Goal: Information Seeking & Learning: Check status

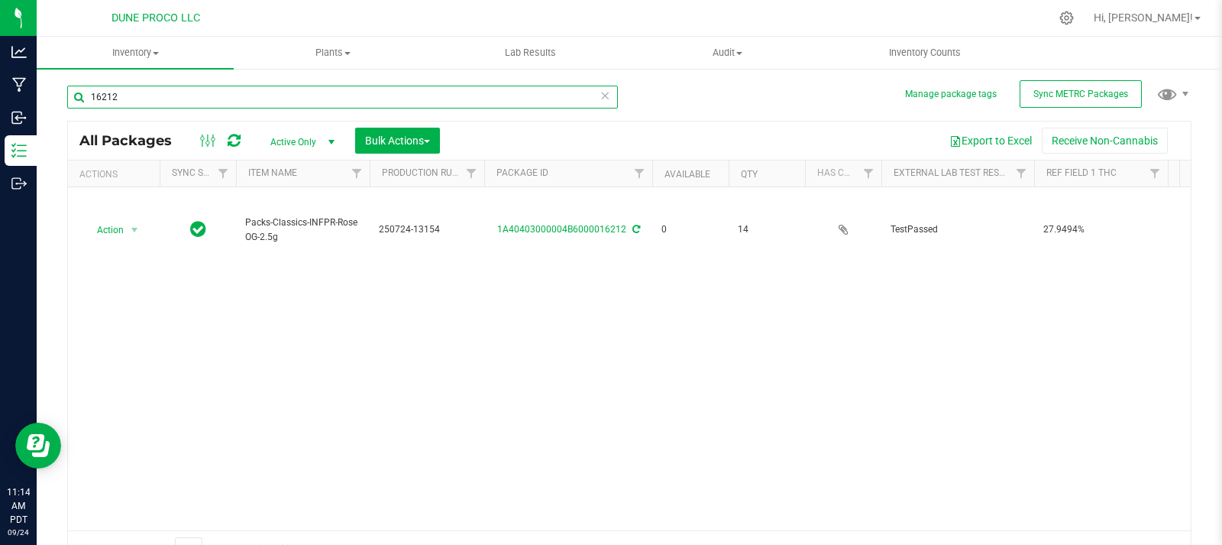
click at [276, 86] on input "16212" at bounding box center [342, 97] width 551 height 23
type input "16218"
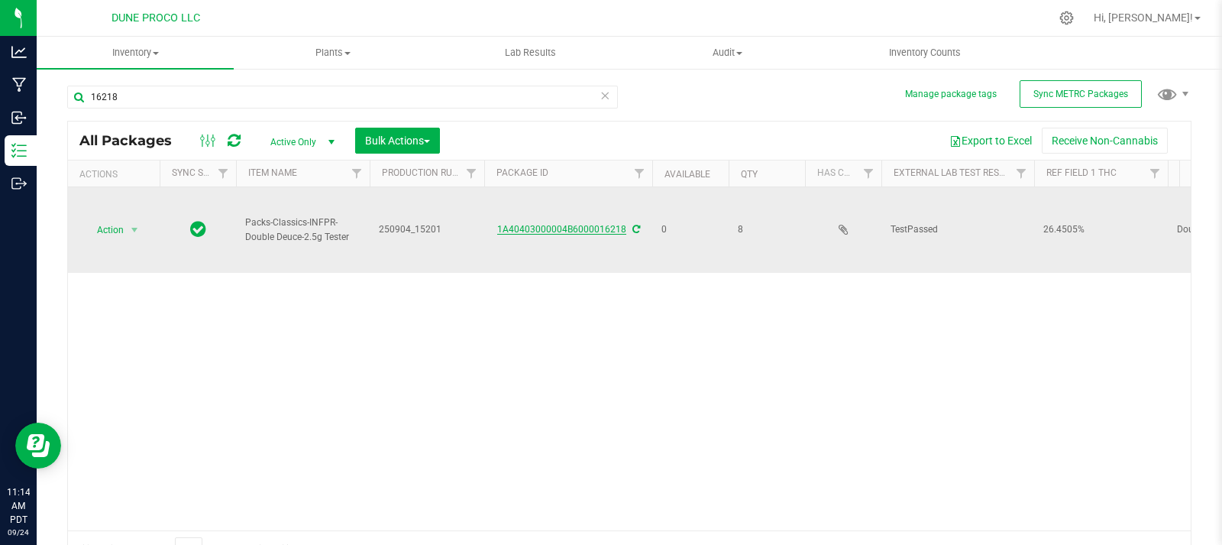
click at [534, 224] on link "1A40403000004B6000016218" at bounding box center [561, 229] width 129 height 11
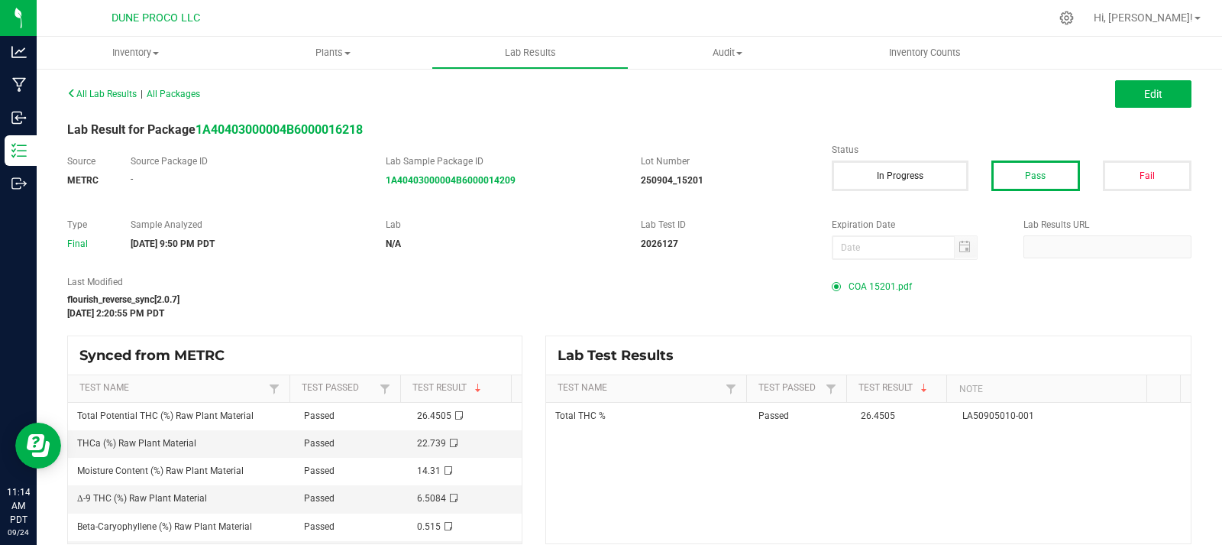
click at [884, 282] on span "COA 15201.pdf" at bounding box center [880, 286] width 63 height 23
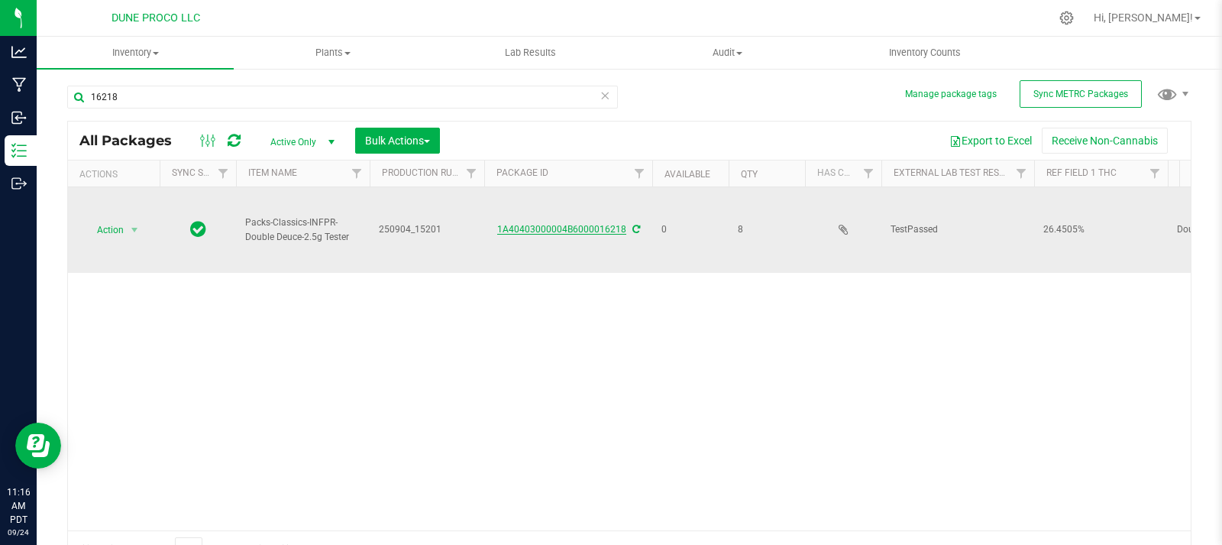
click at [596, 224] on link "1A40403000004B6000016218" at bounding box center [561, 229] width 129 height 11
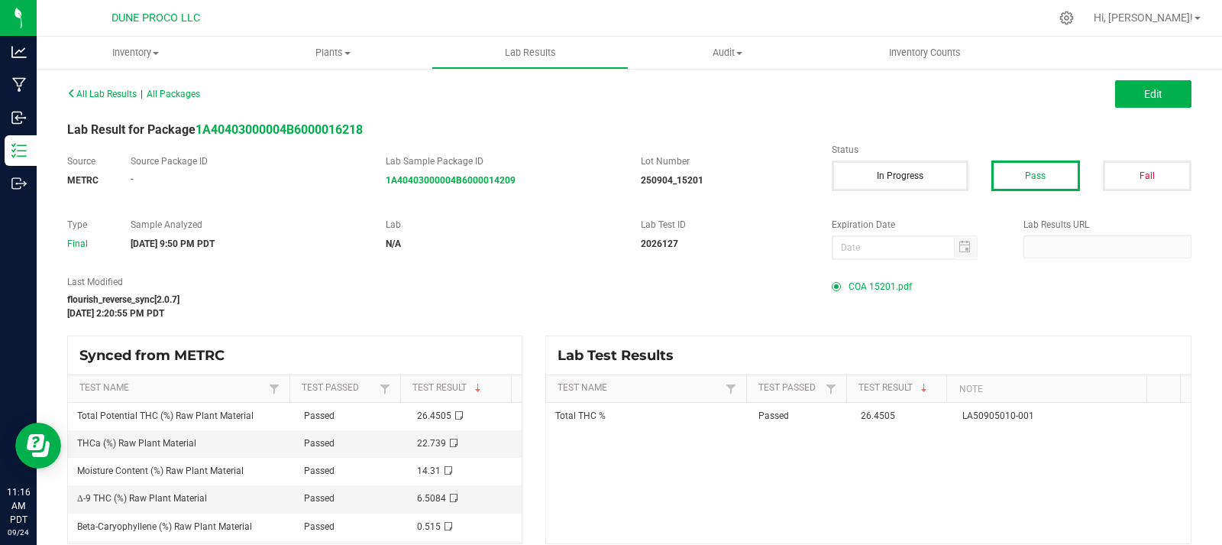
click at [895, 288] on span "COA 15201.pdf" at bounding box center [880, 286] width 63 height 23
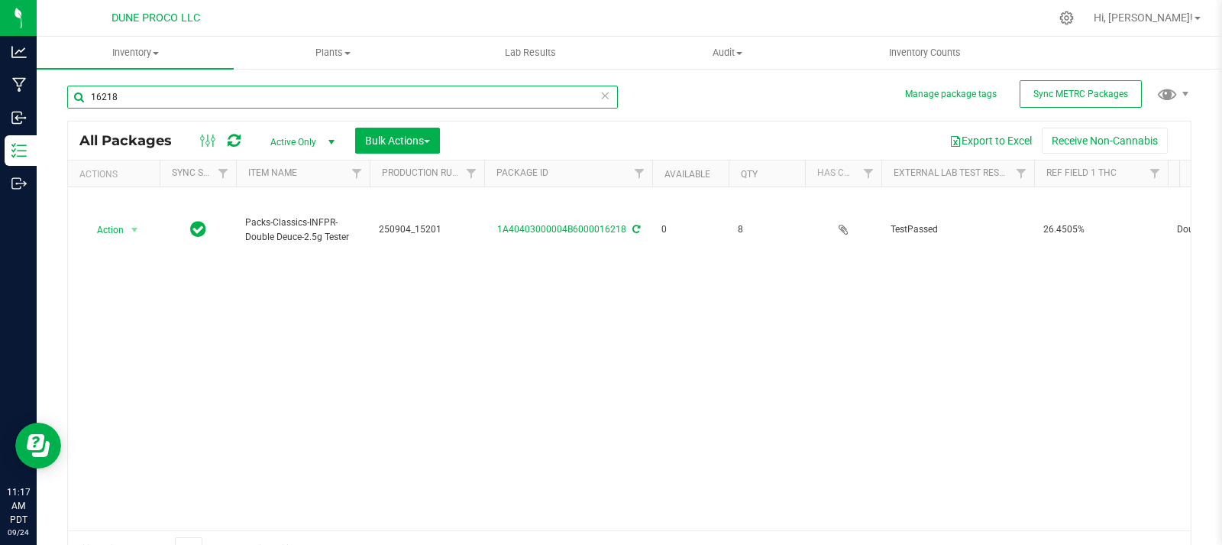
click at [370, 97] on input "16218" at bounding box center [342, 97] width 551 height 23
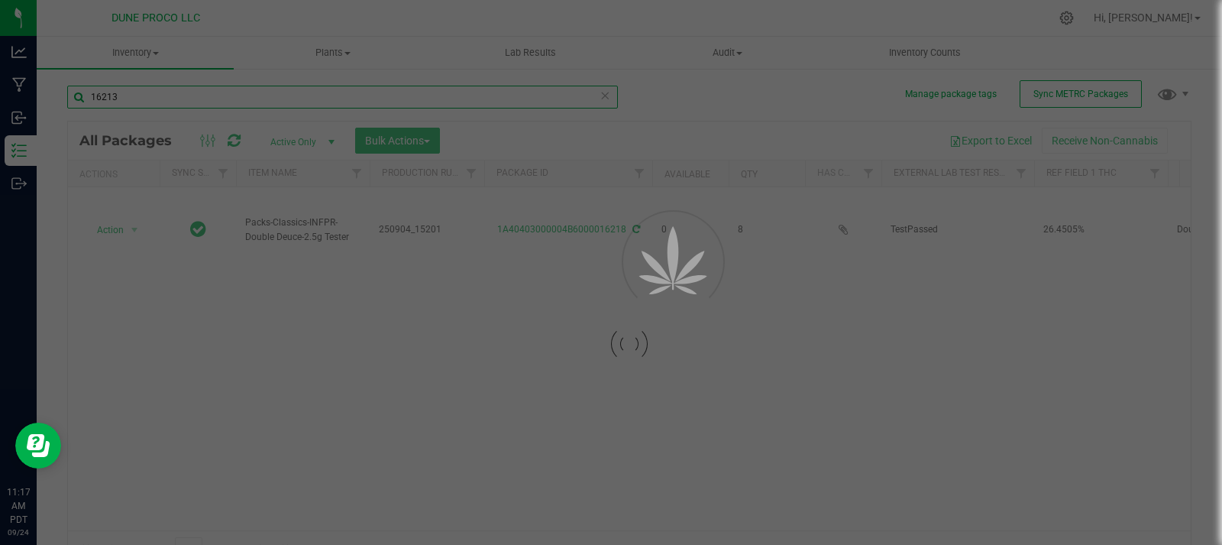
type input "16213"
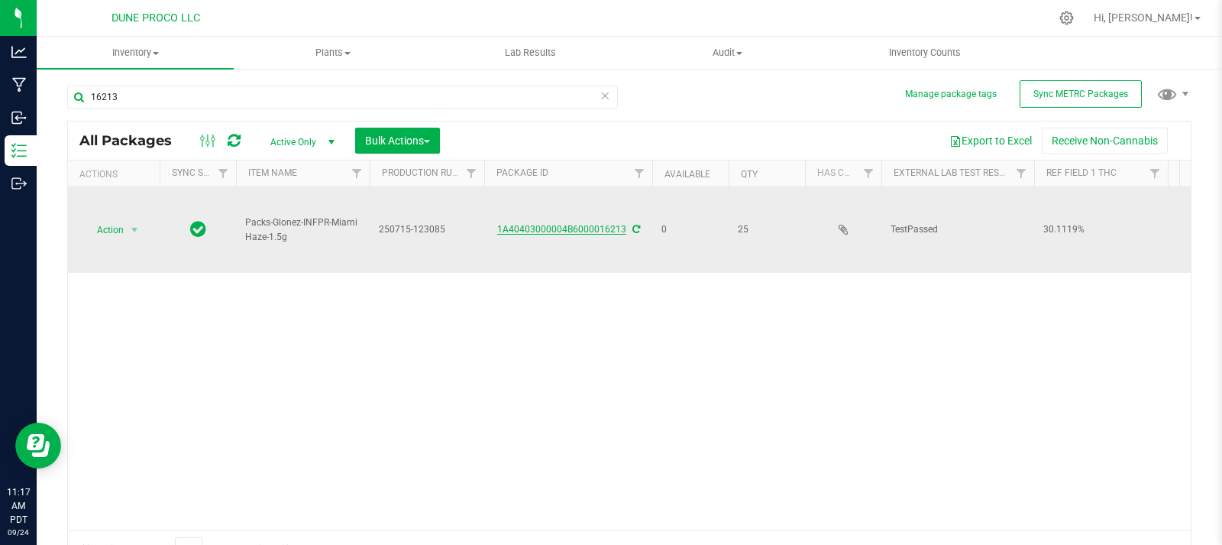
click at [603, 224] on link "1A40403000004B6000016213" at bounding box center [561, 229] width 129 height 11
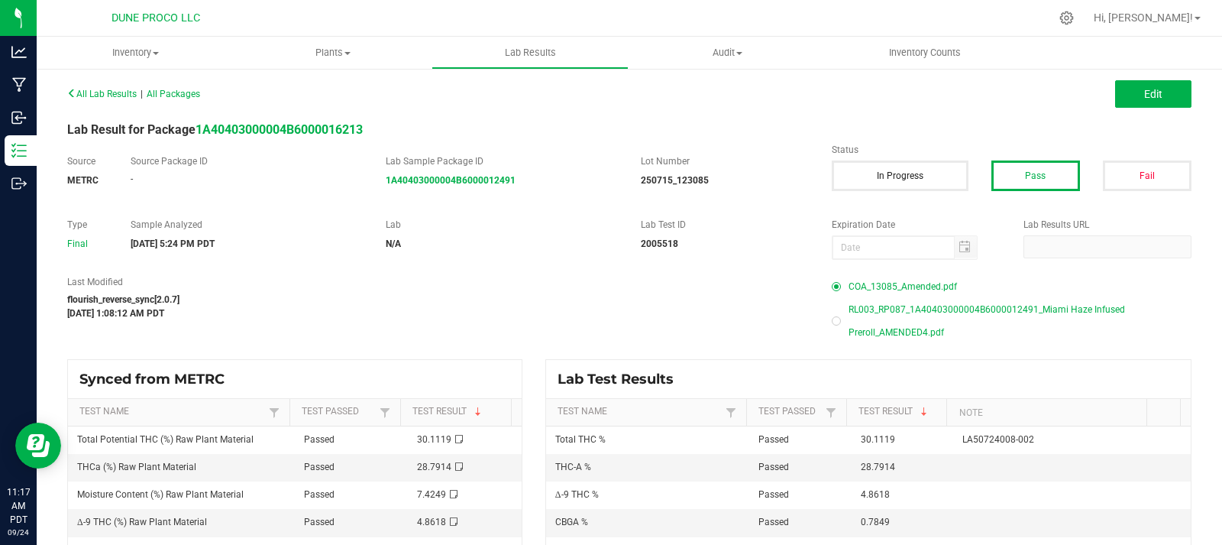
click at [900, 286] on span "COA_13085_Amended.pdf" at bounding box center [903, 286] width 108 height 23
drag, startPoint x: 902, startPoint y: 285, endPoint x: 891, endPoint y: 276, distance: 13.6
click at [891, 276] on span "COA_13085_Amended.pdf" at bounding box center [903, 286] width 108 height 23
click at [839, 280] on div "COA_13085_Amended.pdf" at bounding box center [1012, 286] width 360 height 23
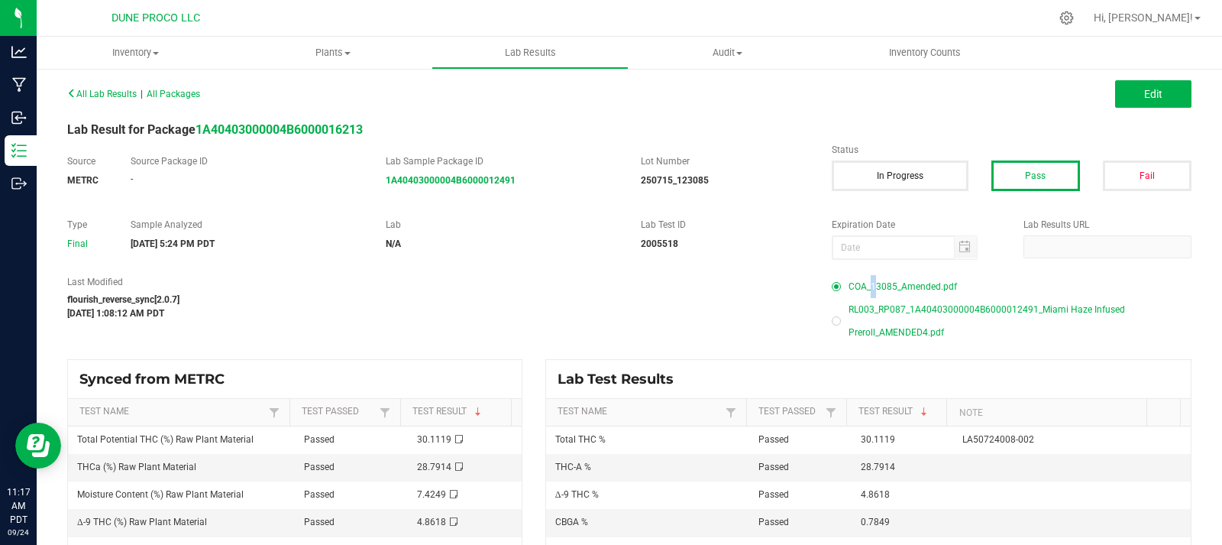
click at [861, 286] on span "COA_13085_Amended.pdf" at bounding box center [903, 286] width 108 height 23
click at [705, 302] on div "flourish_reverse_sync[2.0.7]" at bounding box center [438, 300] width 742 height 14
click at [892, 280] on span "COA_13085_Amended.pdf" at bounding box center [903, 286] width 108 height 23
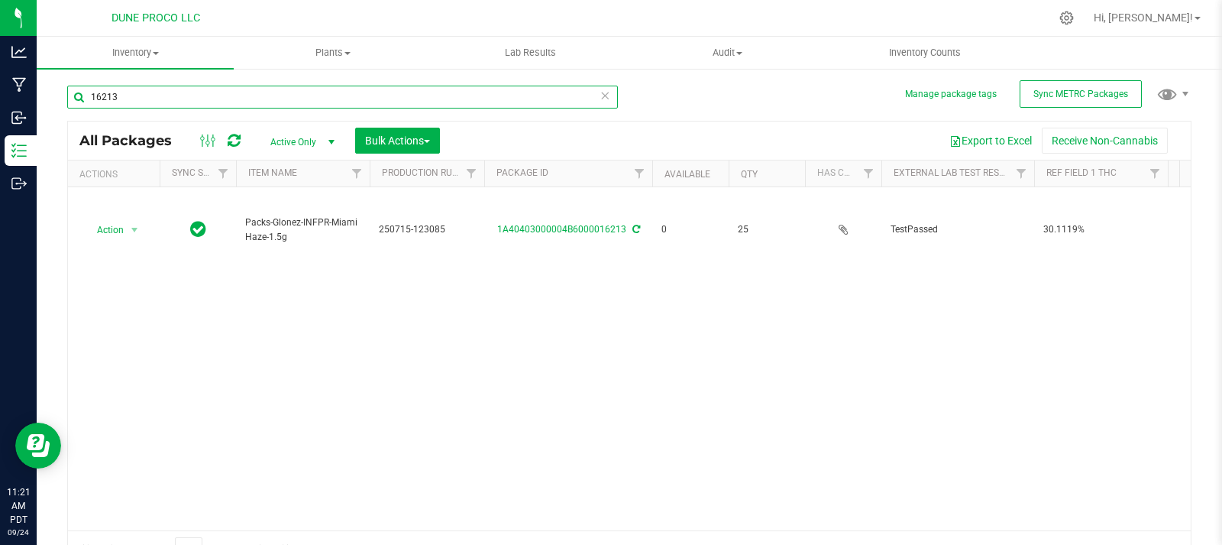
click at [277, 97] on input "16213" at bounding box center [342, 97] width 551 height 23
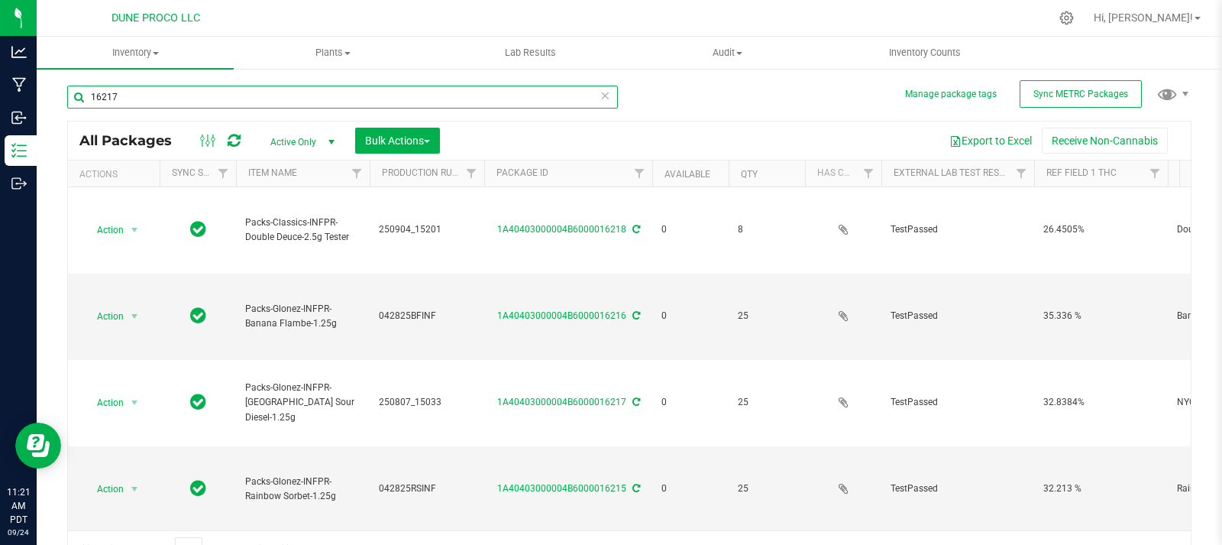
type input "16217"
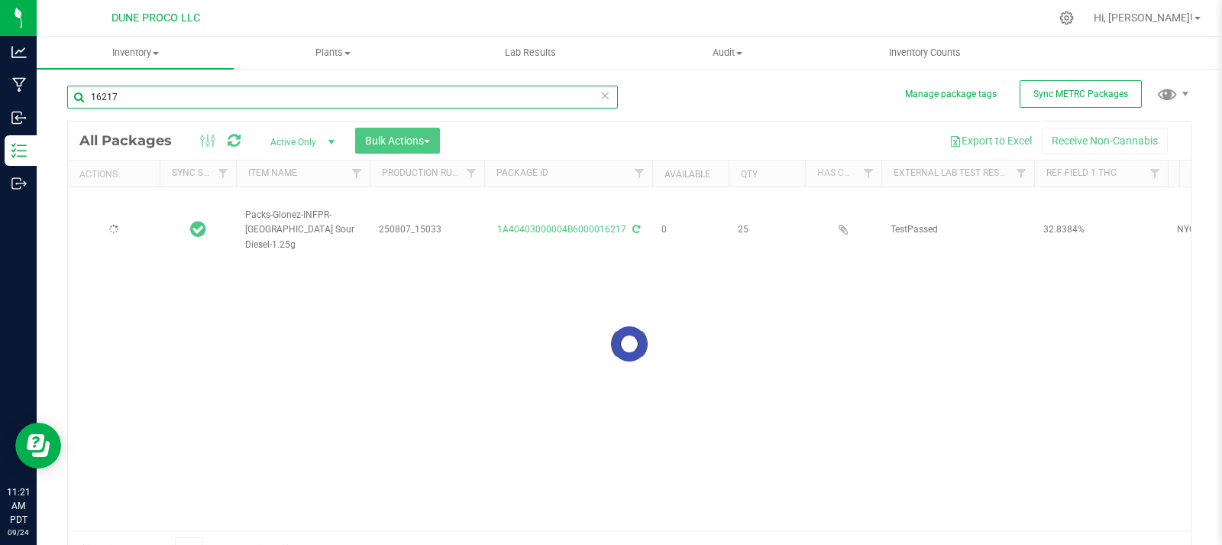
type input "2025-08-07"
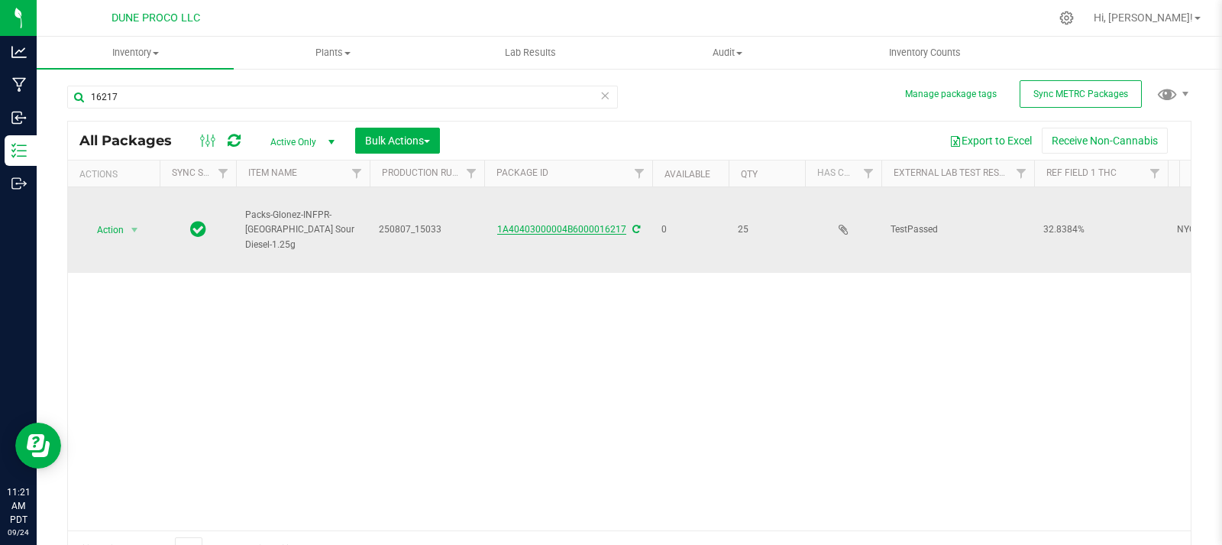
click at [546, 224] on link "1A40403000004B6000016217" at bounding box center [561, 229] width 129 height 11
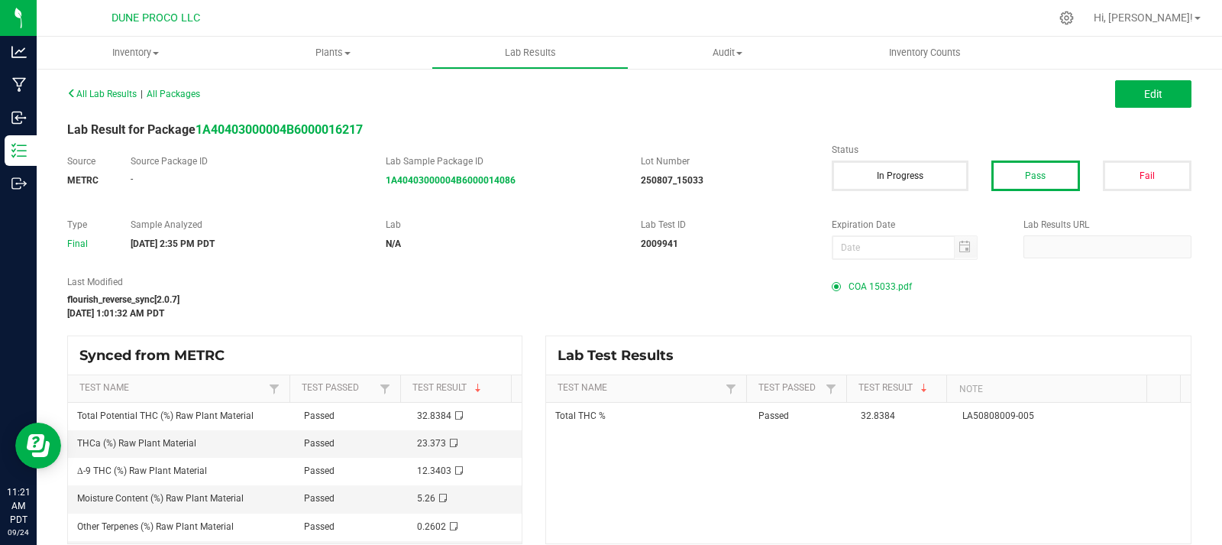
click at [859, 285] on span "COA 15033.pdf" at bounding box center [880, 286] width 63 height 23
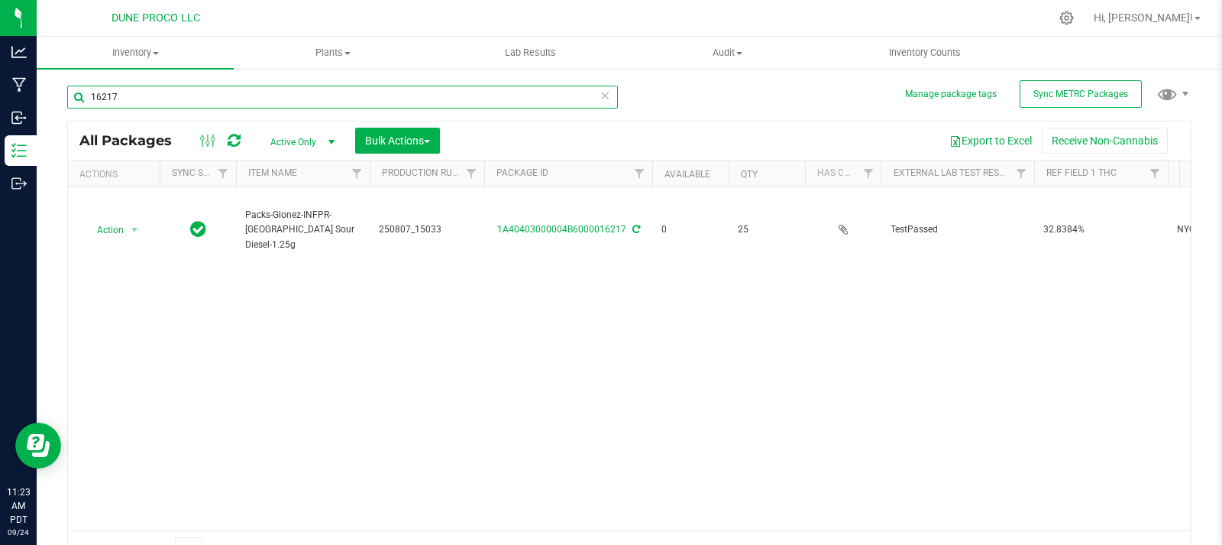
click at [487, 92] on input "16217" at bounding box center [342, 97] width 551 height 23
type input "16216"
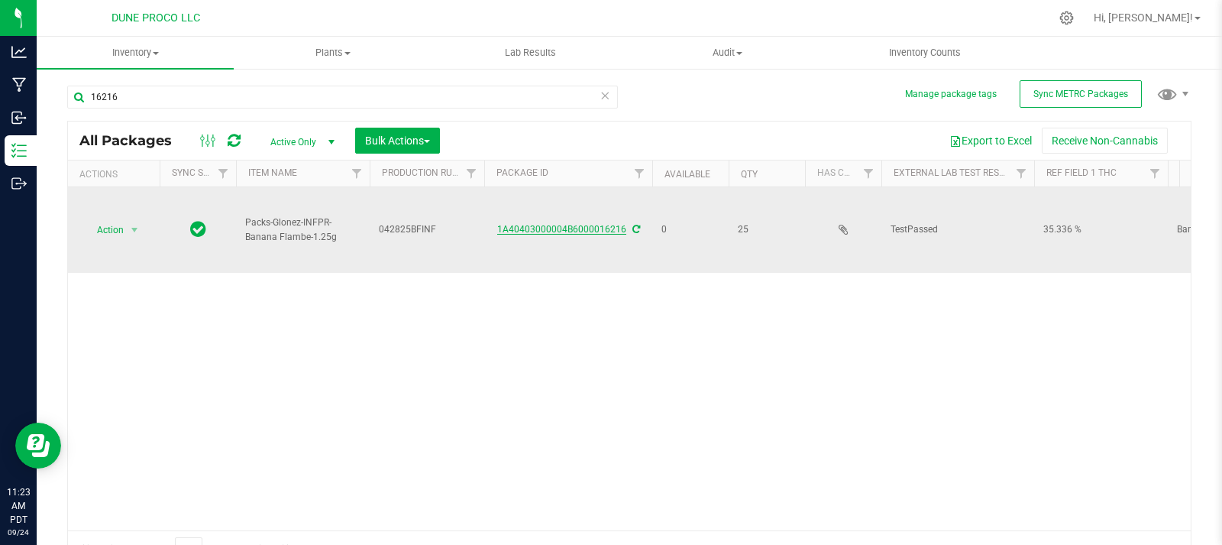
click at [594, 224] on link "1A40403000004B6000016216" at bounding box center [561, 229] width 129 height 11
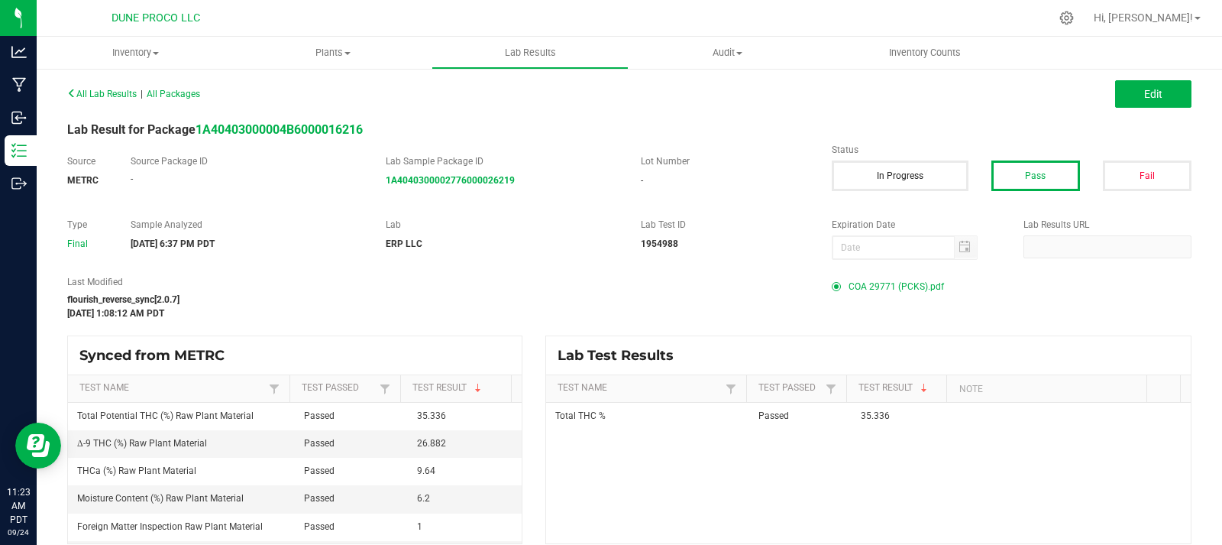
click at [889, 286] on span "COA 29771 (PCKS).pdf" at bounding box center [896, 286] width 95 height 23
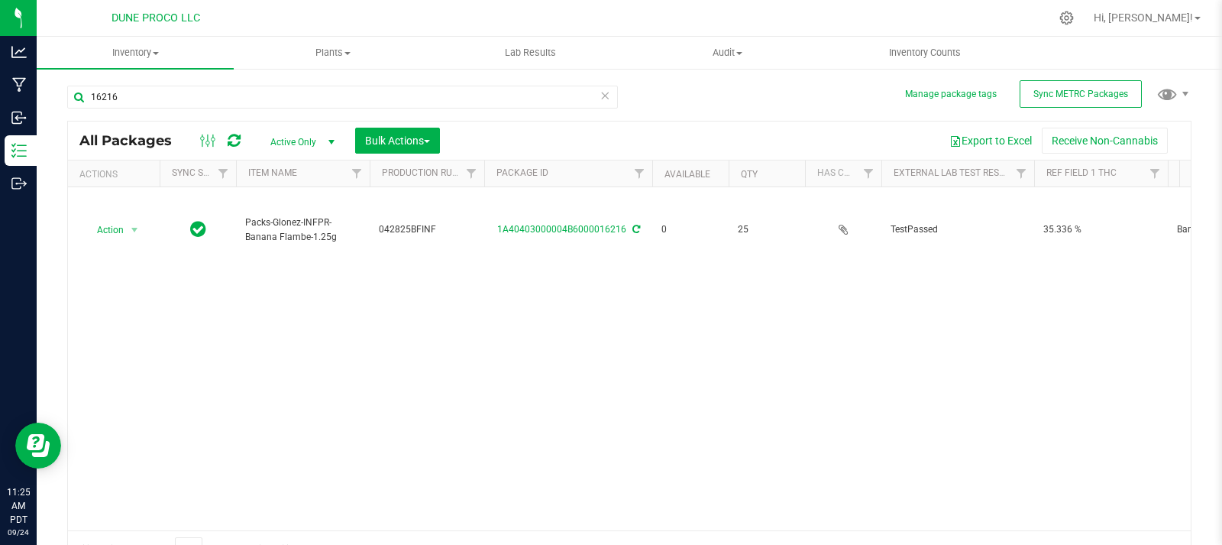
click at [243, 109] on div "16216" at bounding box center [342, 103] width 551 height 35
click at [233, 99] on input "16216" at bounding box center [342, 97] width 551 height 23
type input "16215"
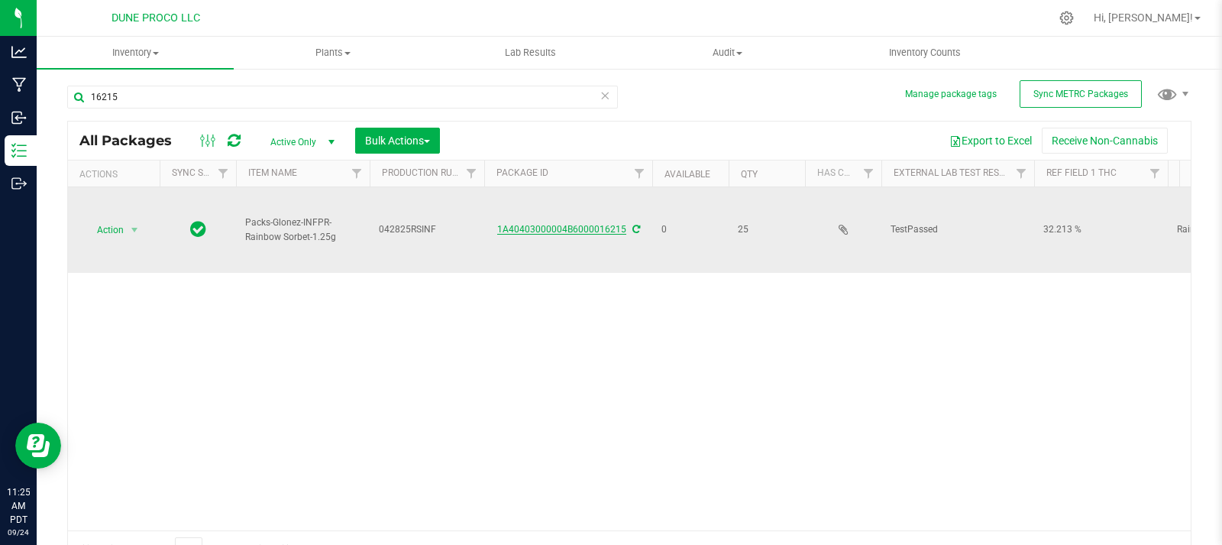
click at [618, 224] on link "1A40403000004B6000016215" at bounding box center [561, 229] width 129 height 11
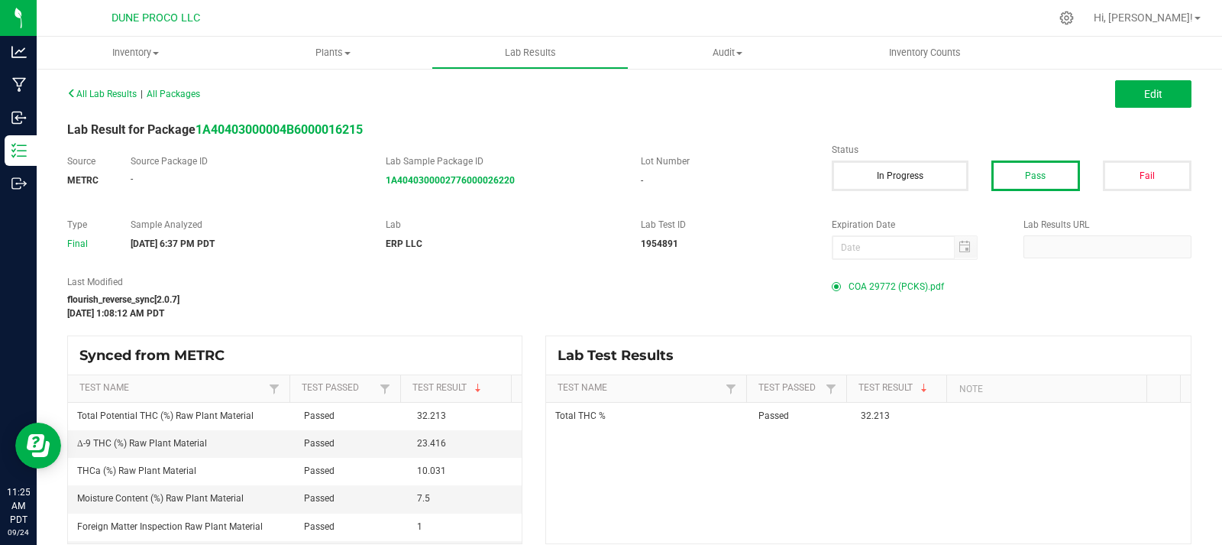
click at [878, 286] on span "COA 29772 (PCKS).pdf" at bounding box center [896, 286] width 95 height 23
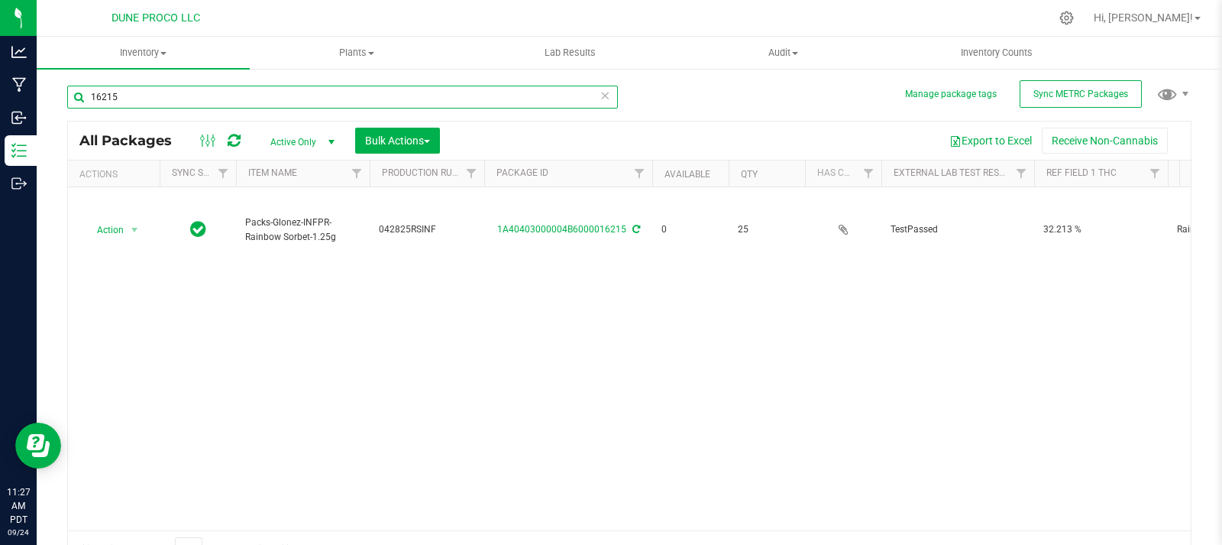
click at [311, 97] on input "16215" at bounding box center [342, 97] width 551 height 23
type input "16214"
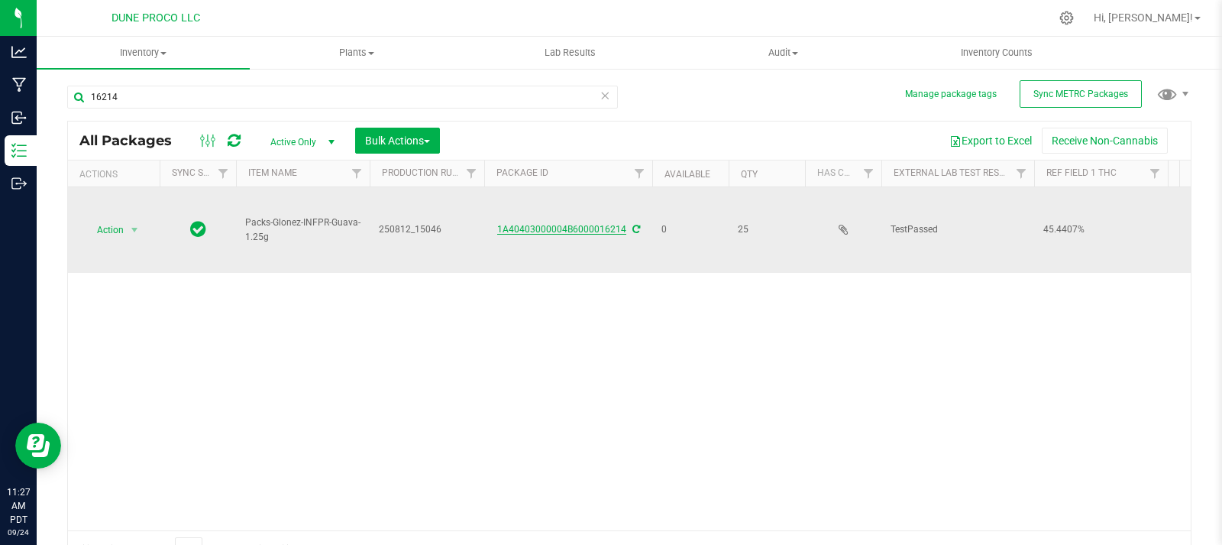
click at [578, 224] on link "1A40403000004B6000016214" at bounding box center [561, 229] width 129 height 11
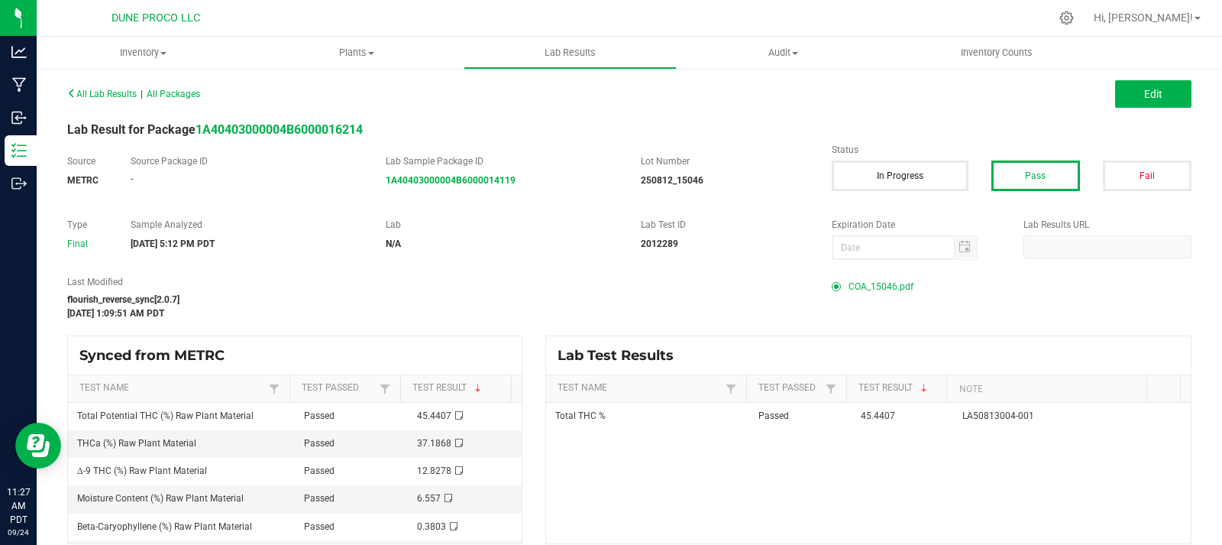
click at [859, 286] on span "COA_15046.pdf" at bounding box center [881, 286] width 65 height 23
click at [893, 291] on span "COA_15046.pdf" at bounding box center [881, 286] width 65 height 23
click at [865, 284] on span "COA_15046.pdf" at bounding box center [881, 286] width 65 height 23
drag, startPoint x: 874, startPoint y: 286, endPoint x: 808, endPoint y: 290, distance: 65.8
click at [808, 290] on div "Last Modified flourish_reverse_sync[2.0.7] [DATE] 1:09:51 AM PDT" at bounding box center [438, 297] width 765 height 45
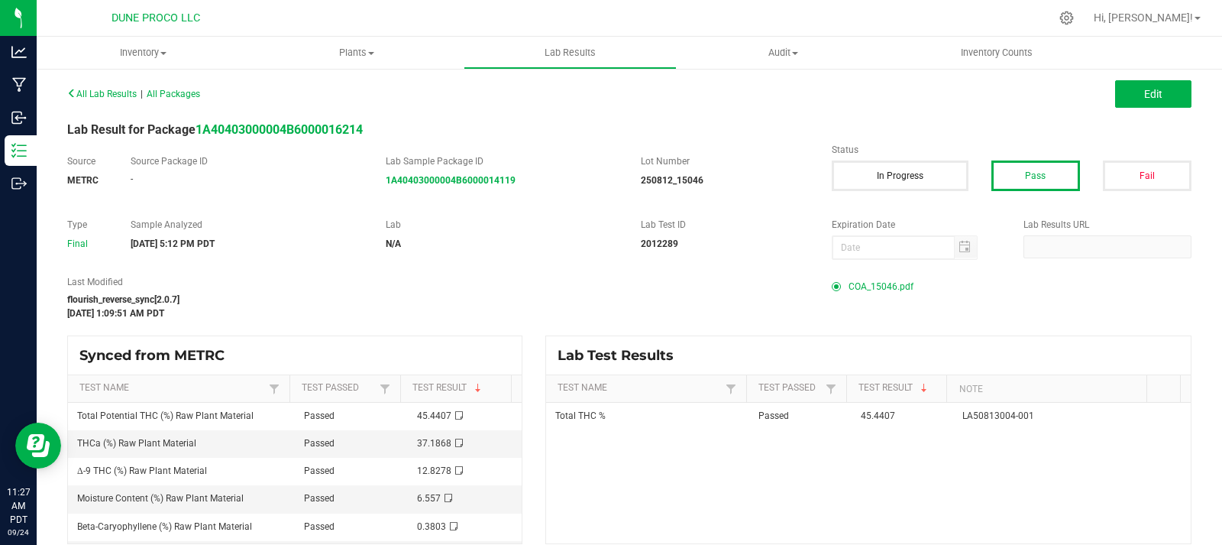
click at [862, 293] on span "COA_15046.pdf" at bounding box center [881, 286] width 65 height 23
